Goal: Transaction & Acquisition: Purchase product/service

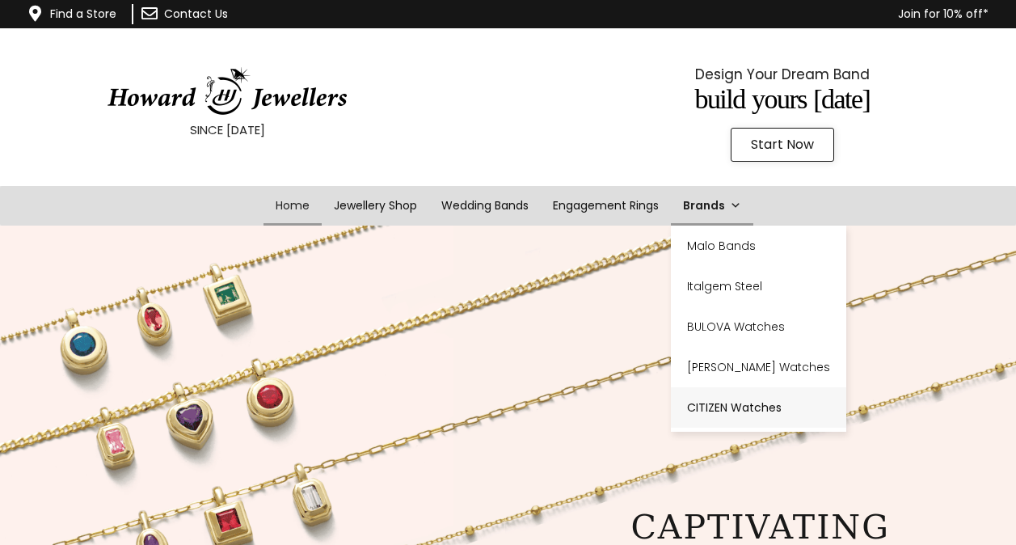
click at [714, 405] on link "CITIZEN Watches" at bounding box center [758, 407] width 175 height 40
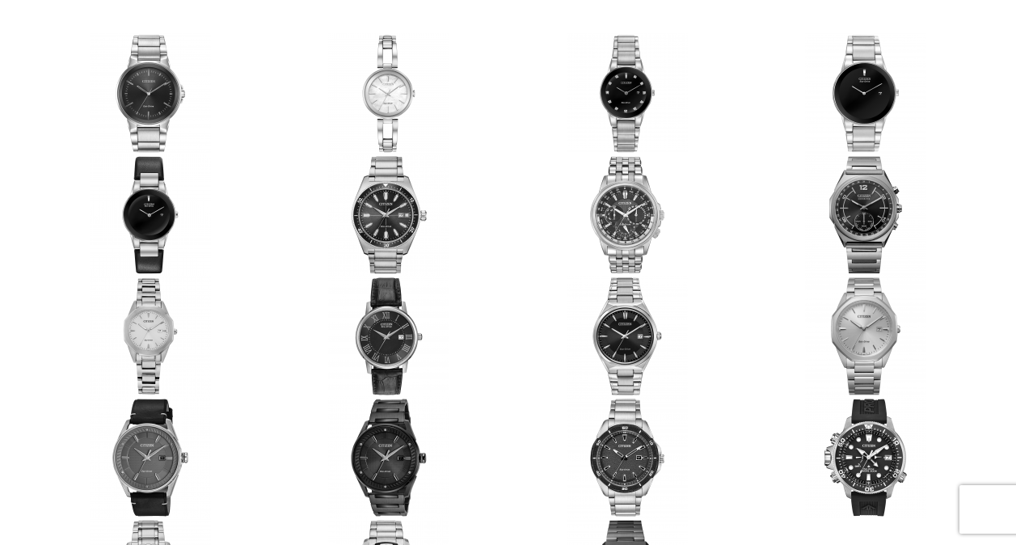
scroll to position [284, 0]
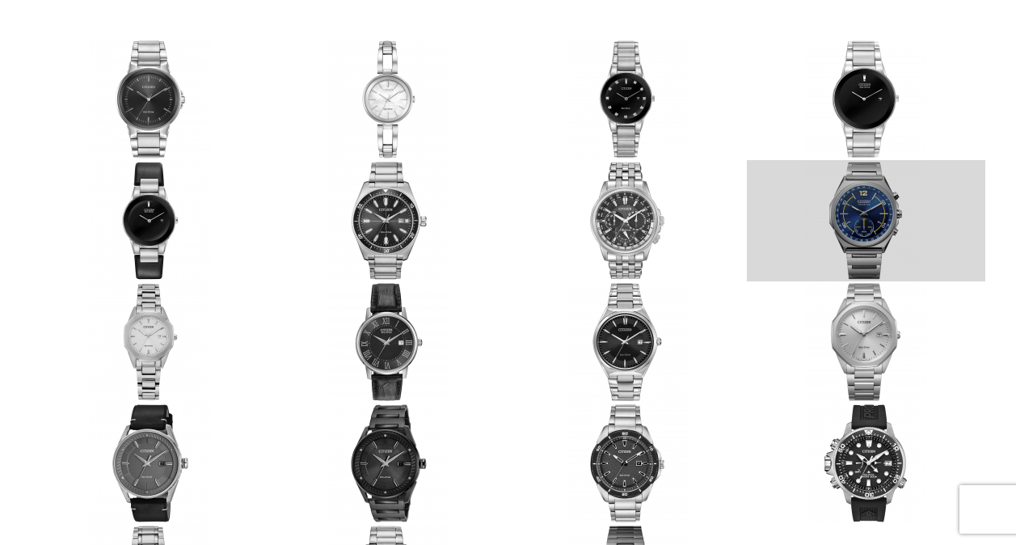
click at [860, 216] on link at bounding box center [866, 220] width 239 height 121
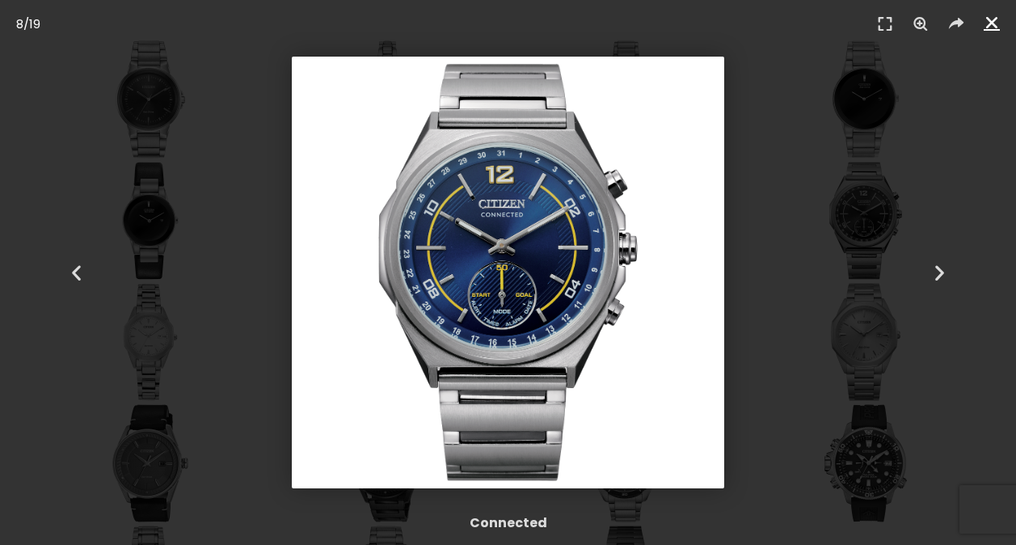
click at [995, 19] on icon "Close (Esc)" at bounding box center [992, 23] width 16 height 16
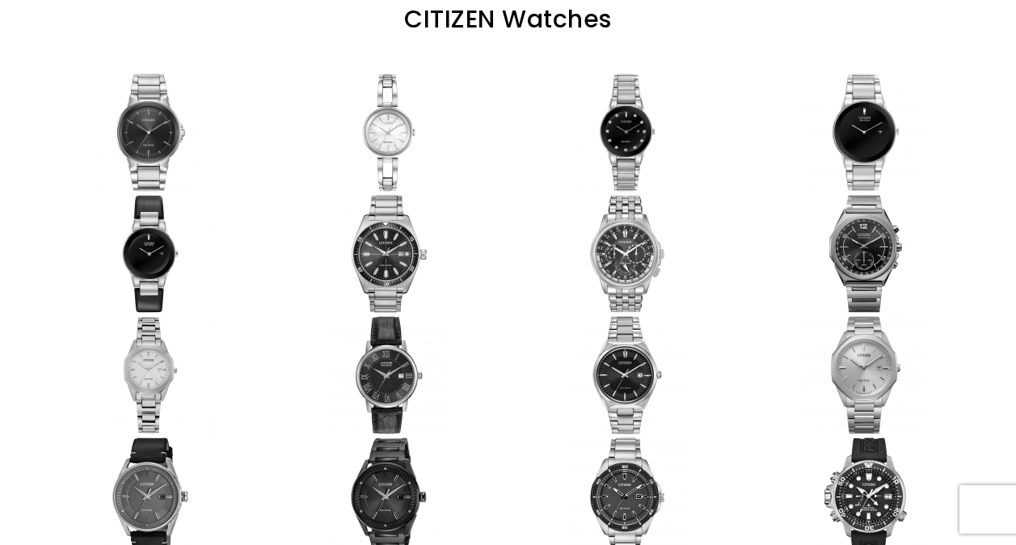
scroll to position [0, 0]
